Goal: Task Accomplishment & Management: Use online tool/utility

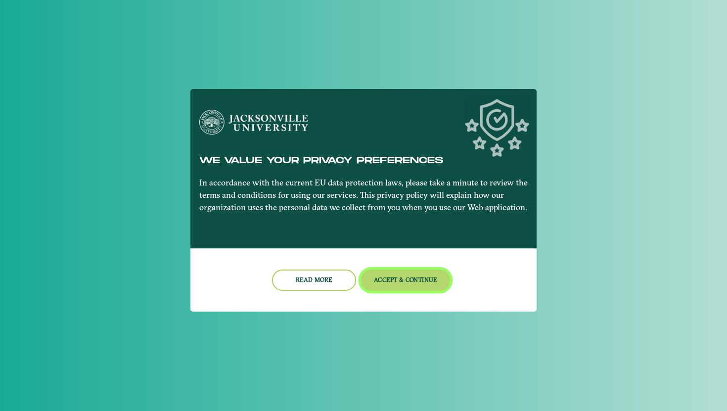
click at [400, 288] on button "Accept & Continue" at bounding box center [405, 279] width 89 height 21
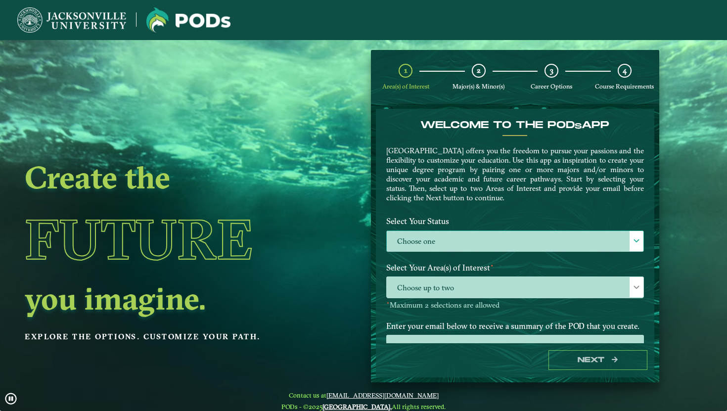
click at [426, 237] on label "Choose one" at bounding box center [515, 241] width 257 height 21
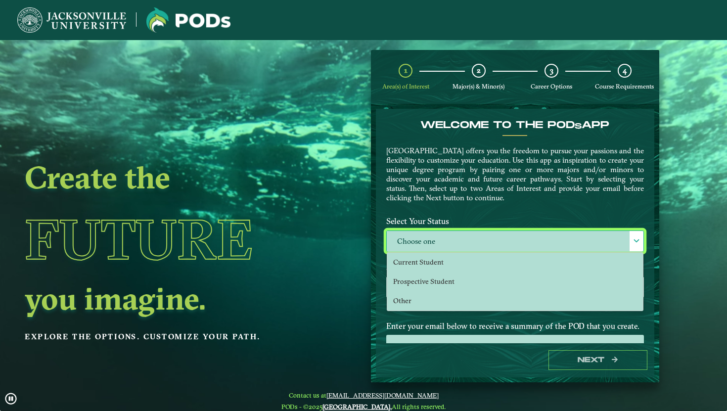
scroll to position [5, 41]
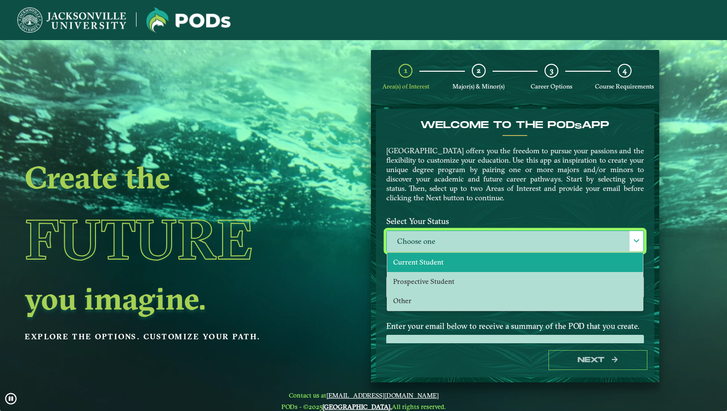
click at [398, 258] on span "Current Student" at bounding box center [418, 262] width 50 height 9
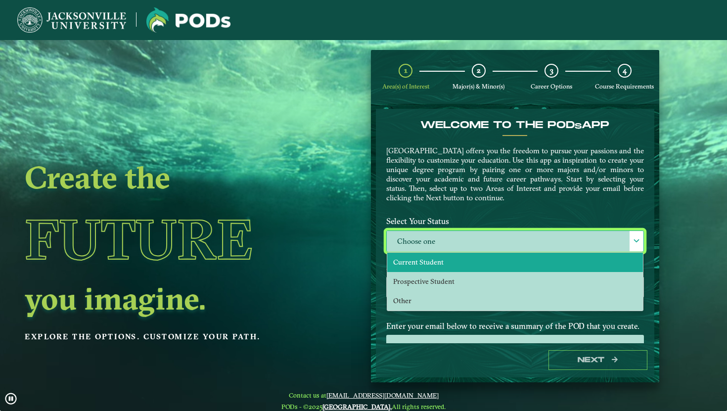
select select "[object Object]"
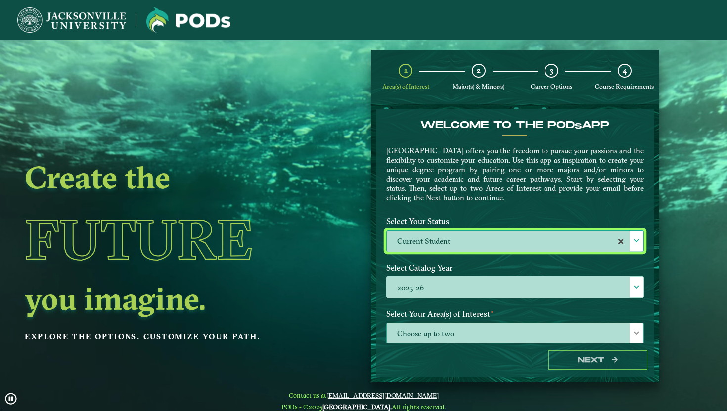
click at [426, 330] on span "Choose up to two" at bounding box center [515, 333] width 257 height 21
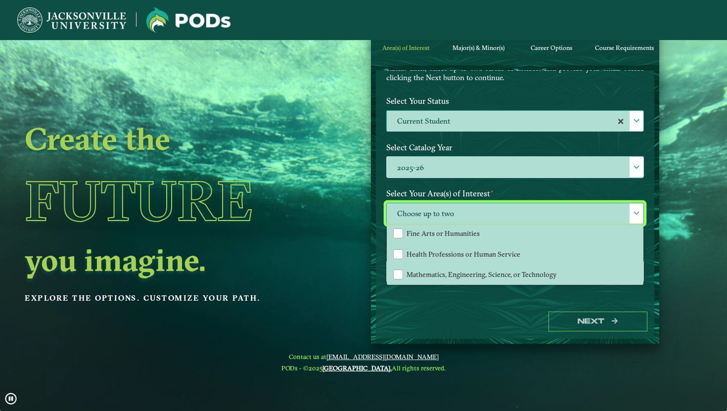
scroll to position [40, 0]
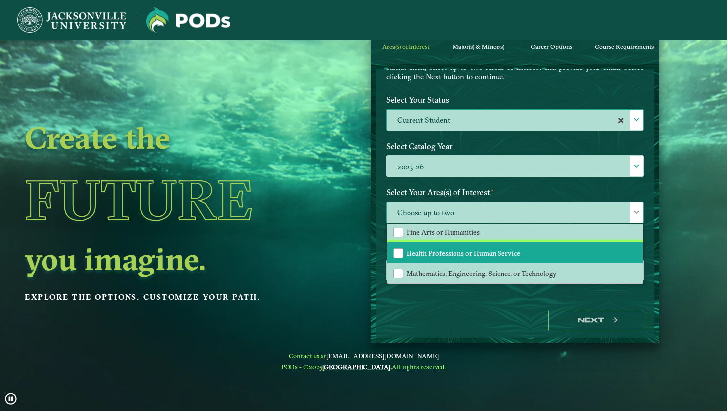
click at [402, 251] on li "Health Professions or Human Service" at bounding box center [515, 252] width 256 height 21
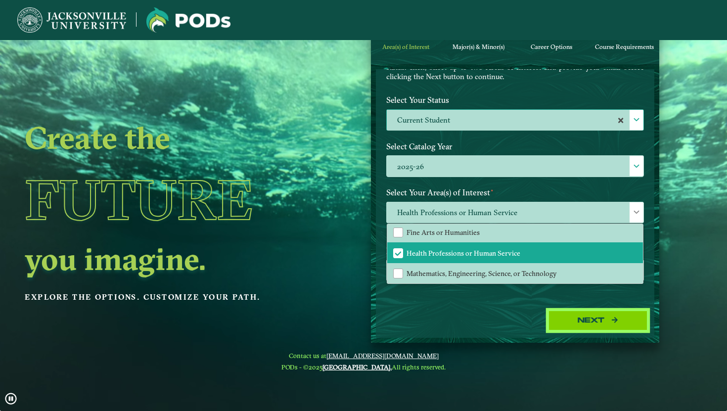
click at [563, 324] on button "Next" at bounding box center [597, 320] width 99 height 20
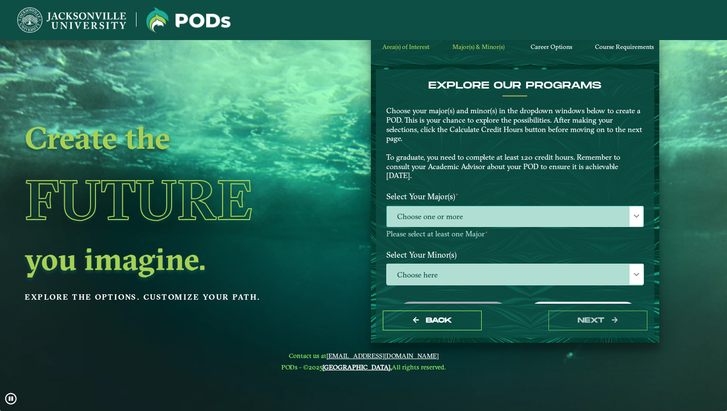
click at [443, 223] on span "Choose one or more" at bounding box center [515, 216] width 257 height 21
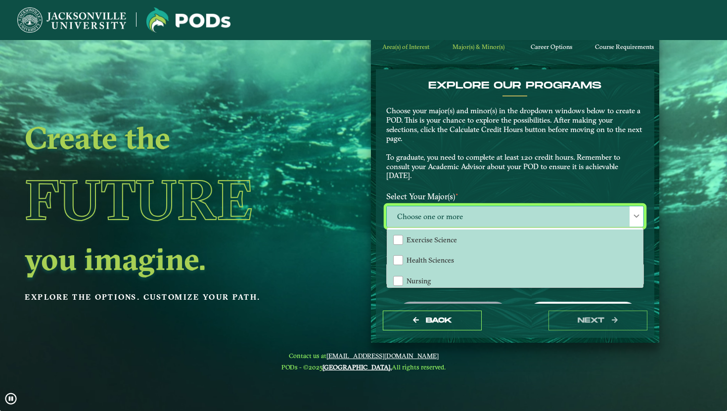
scroll to position [5, 41]
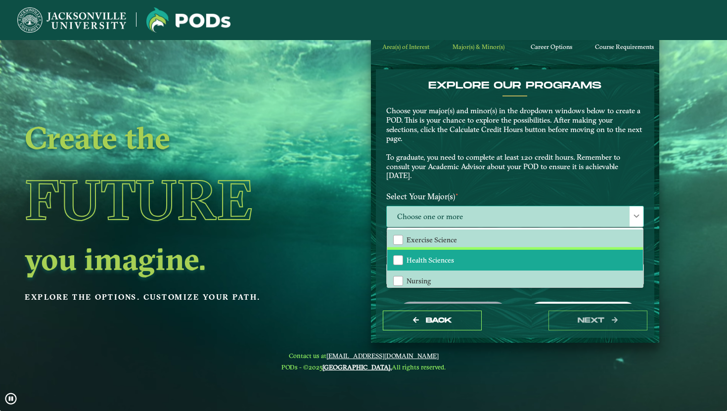
click at [439, 257] on span "Health Sciences" at bounding box center [429, 260] width 47 height 9
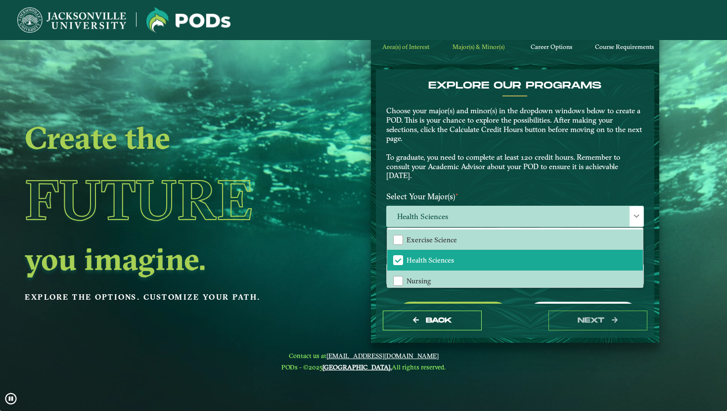
click at [314, 236] on div "Create the Future you imagine. Explore the options. Customize your path." at bounding box center [163, 205] width 327 height 411
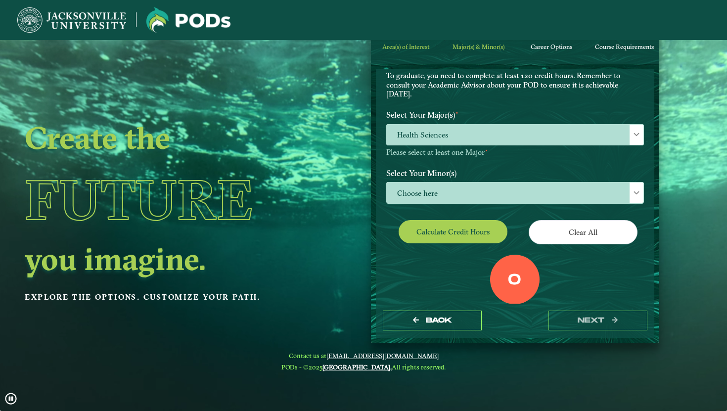
scroll to position [127, 0]
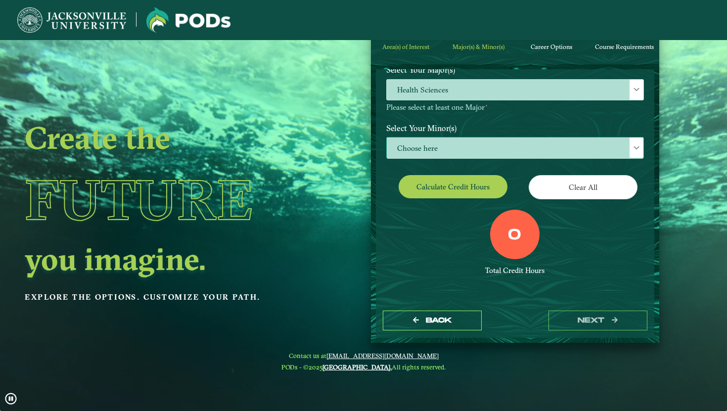
click at [418, 146] on span "Choose here" at bounding box center [515, 147] width 257 height 21
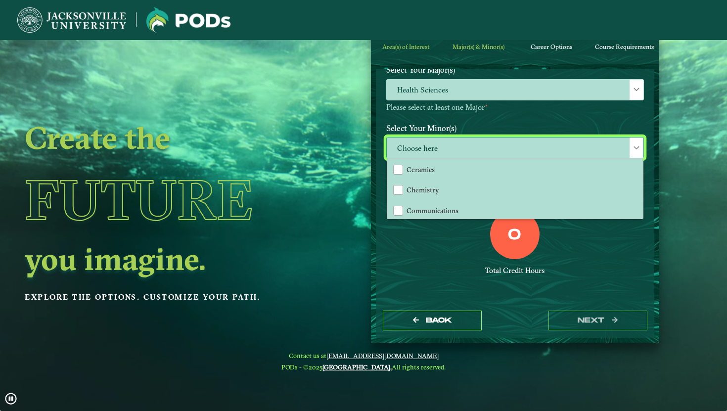
scroll to position [209, 0]
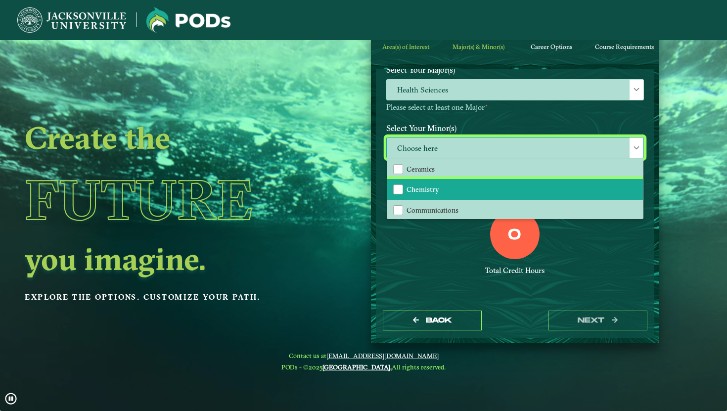
click at [415, 185] on span "Chemistry" at bounding box center [422, 189] width 33 height 9
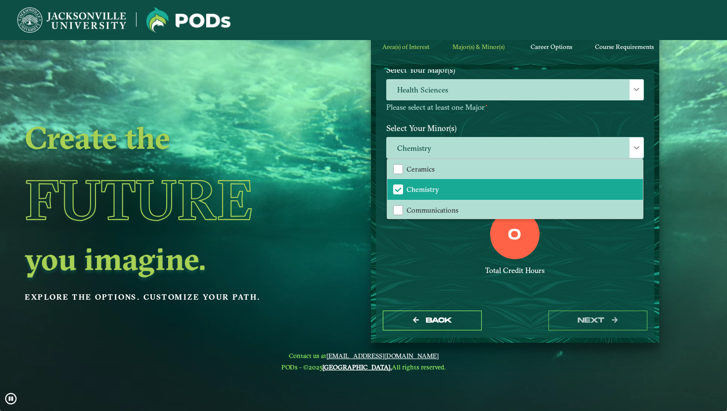
click at [432, 267] on div "Total Credit Hours" at bounding box center [515, 270] width 258 height 9
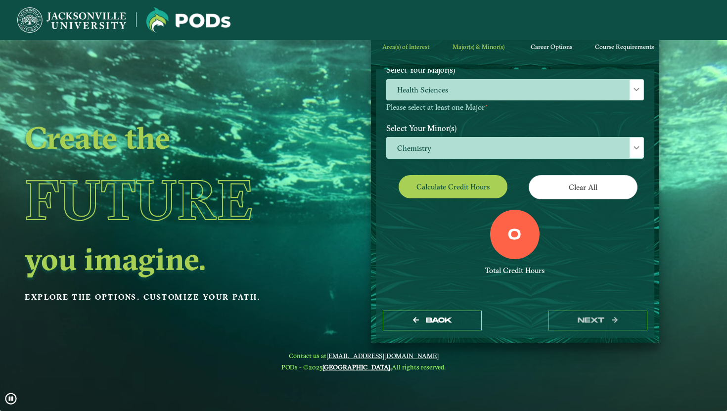
click at [445, 200] on div "Calculate credit hours" at bounding box center [447, 189] width 136 height 28
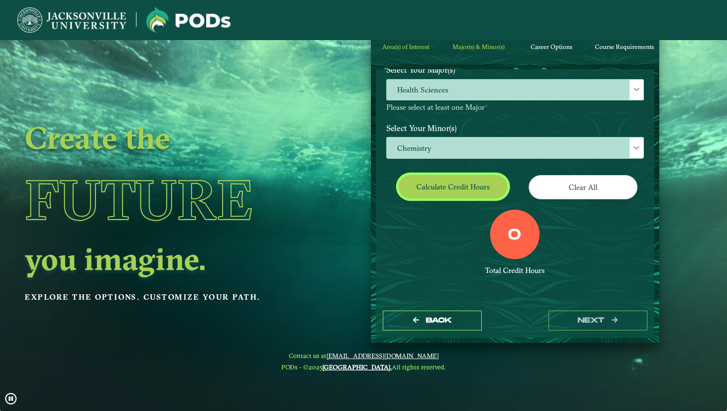
click at [443, 193] on button "Calculate credit hours" at bounding box center [452, 186] width 109 height 23
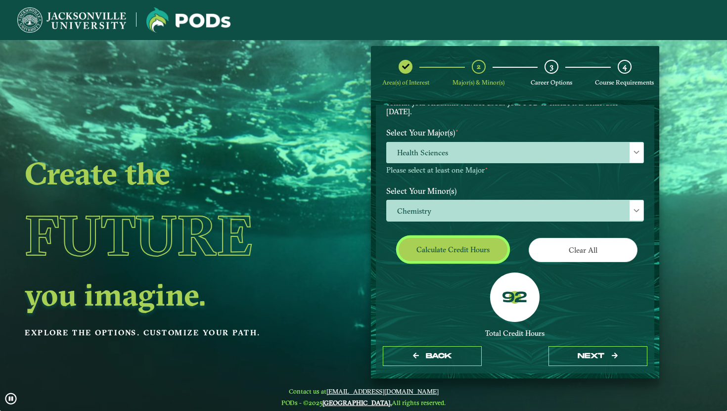
scroll to position [97, 0]
